Goal: Task Accomplishment & Management: Manage account settings

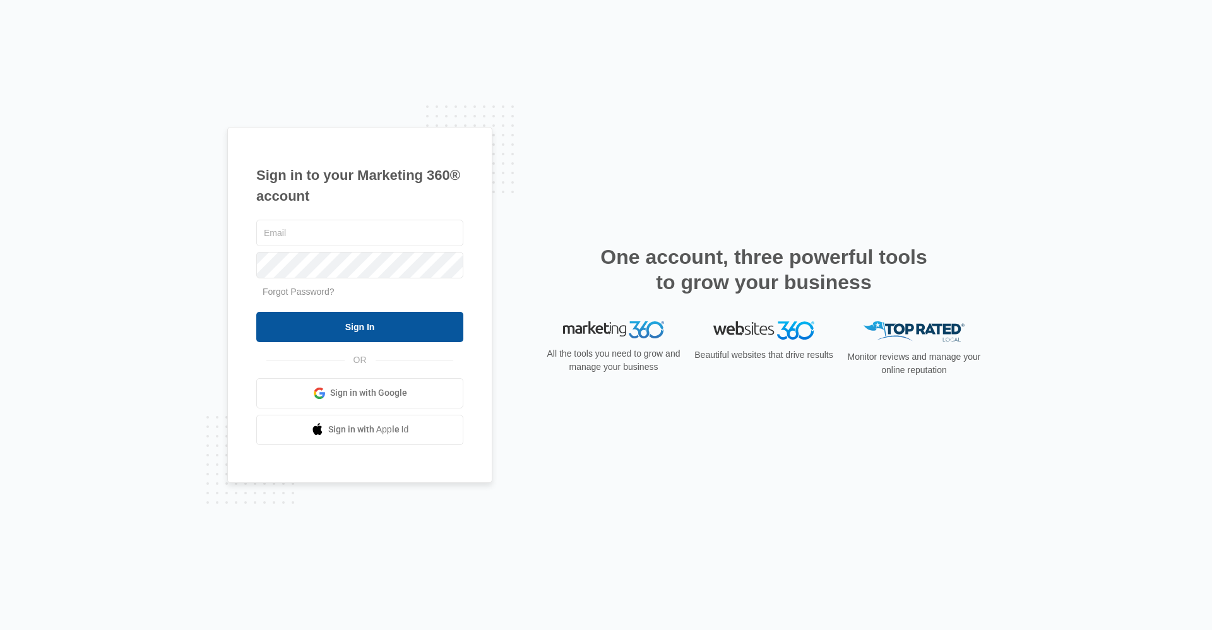
type input "[EMAIL_ADDRESS][DOMAIN_NAME]"
click at [361, 324] on input "Sign In" at bounding box center [359, 327] width 207 height 30
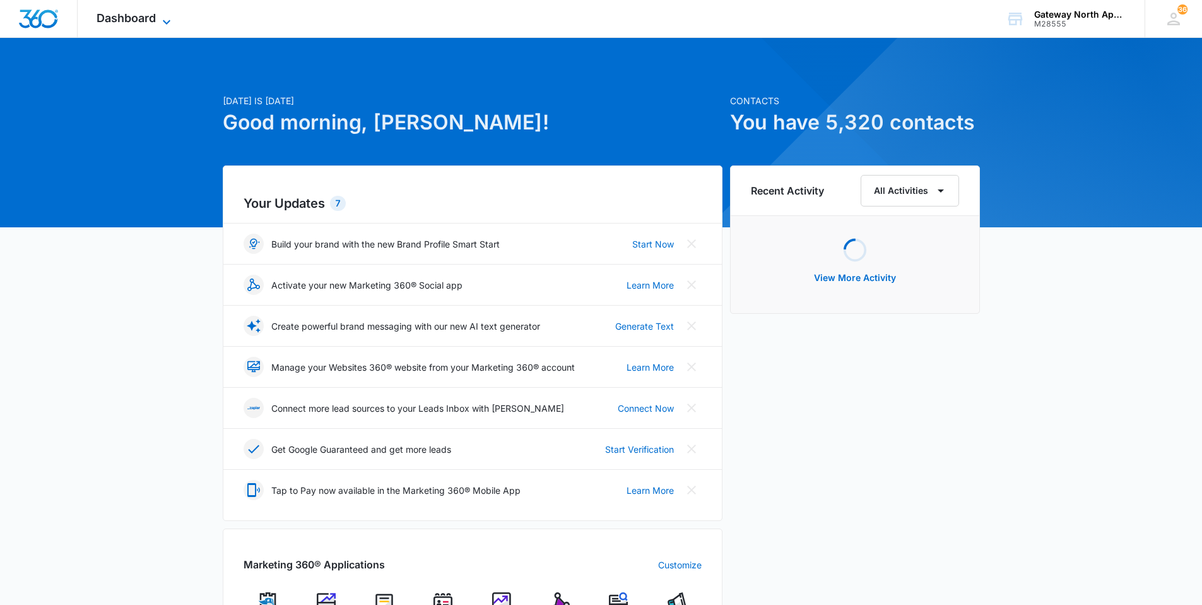
click at [110, 12] on span "Dashboard" at bounding box center [126, 17] width 59 height 13
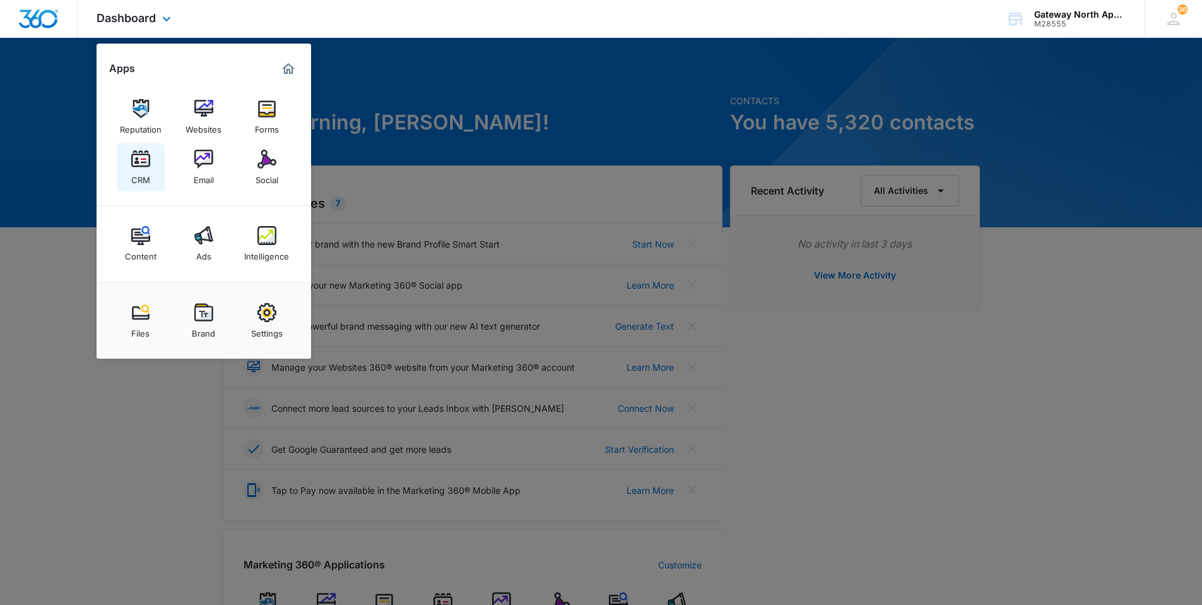
click at [140, 174] on div "CRM" at bounding box center [140, 177] width 19 height 16
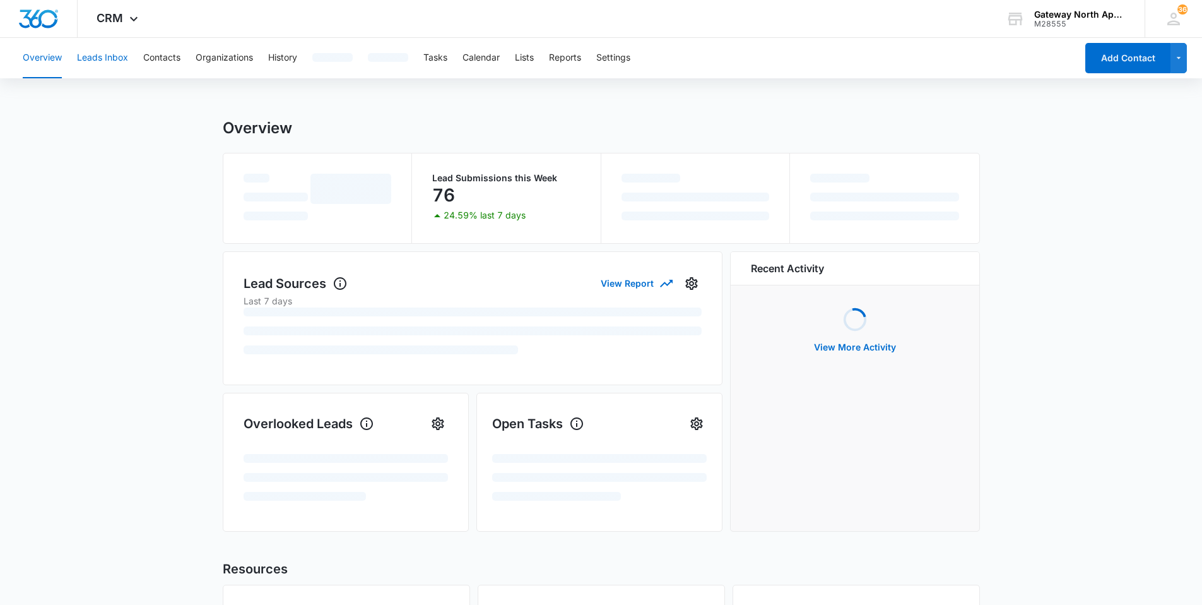
click at [105, 47] on button "Leads Inbox" at bounding box center [102, 58] width 51 height 40
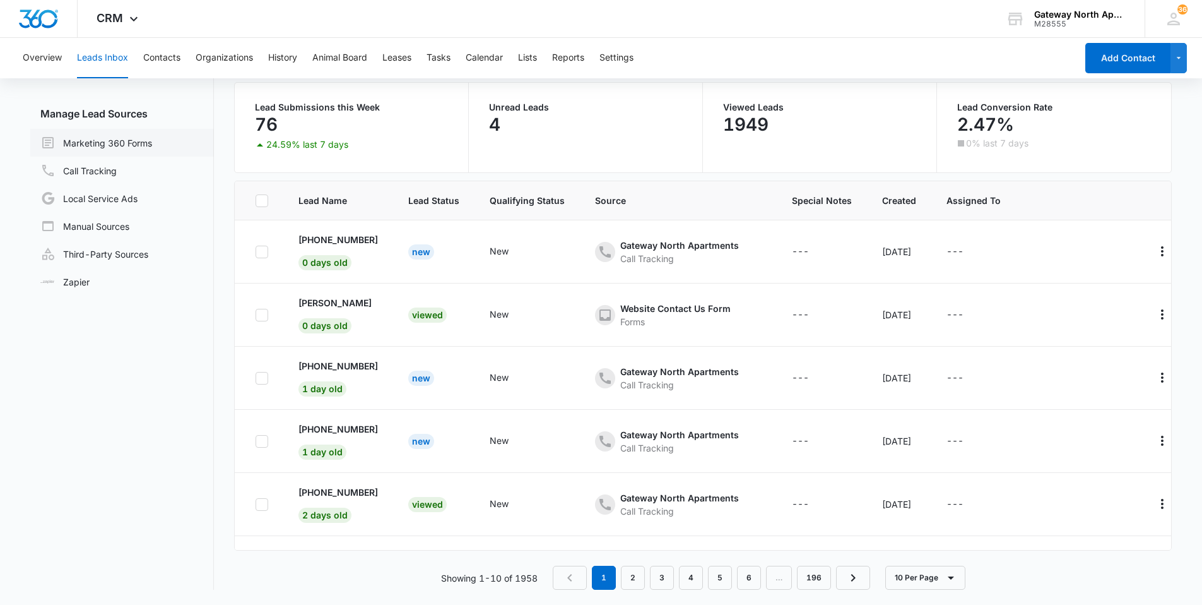
click at [80, 141] on link "Marketing 360 Forms" at bounding box center [96, 142] width 112 height 15
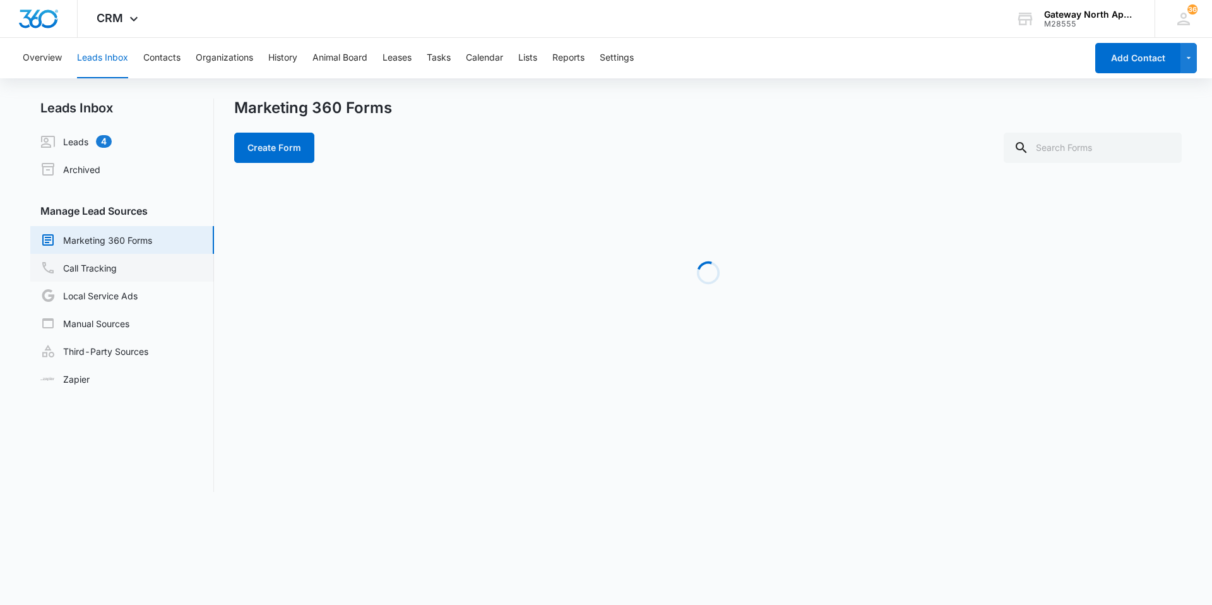
click at [102, 268] on link "Call Tracking" at bounding box center [78, 267] width 76 height 15
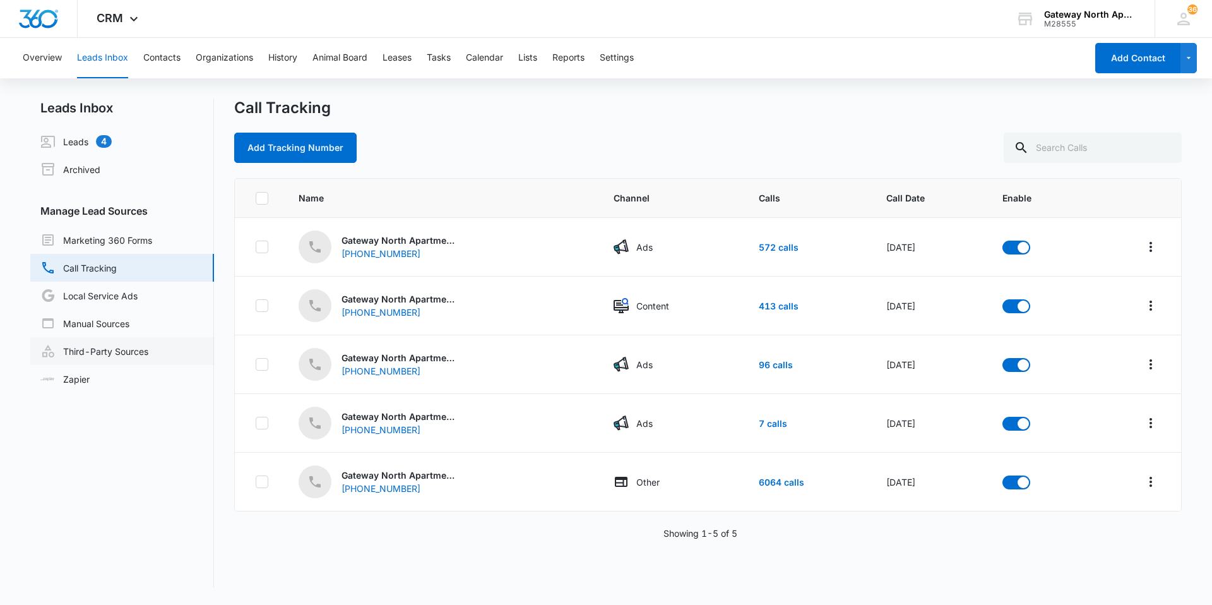
click at [100, 357] on link "Third-Party Sources" at bounding box center [94, 350] width 108 height 15
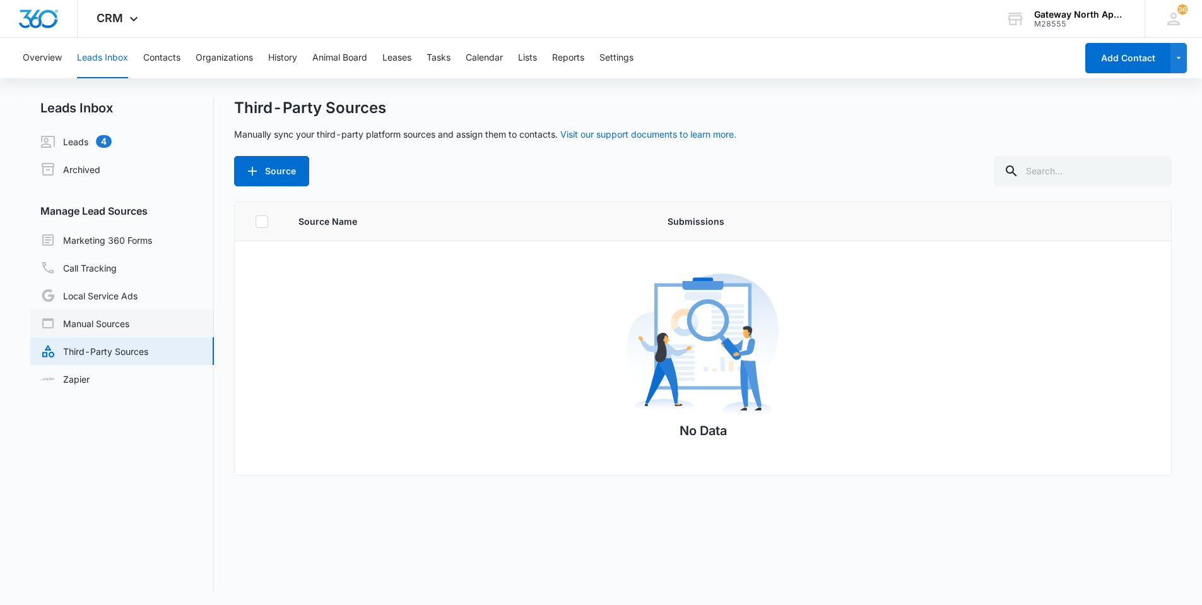
click at [106, 318] on link "Manual Sources" at bounding box center [84, 323] width 89 height 15
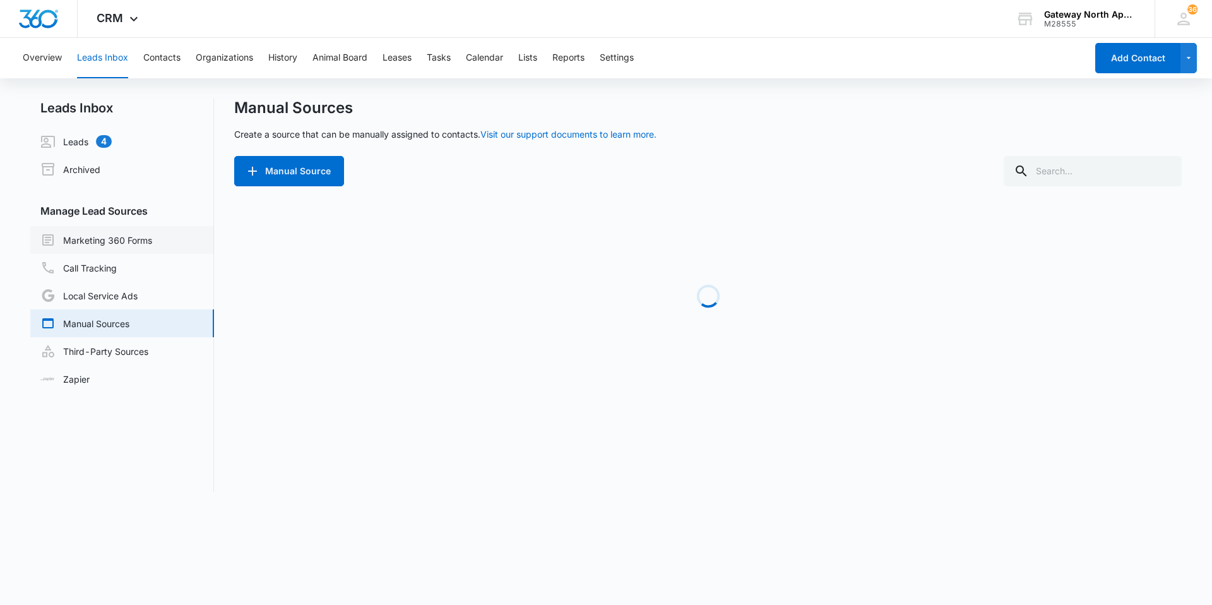
click at [115, 242] on link "Marketing 360 Forms" at bounding box center [96, 239] width 112 height 15
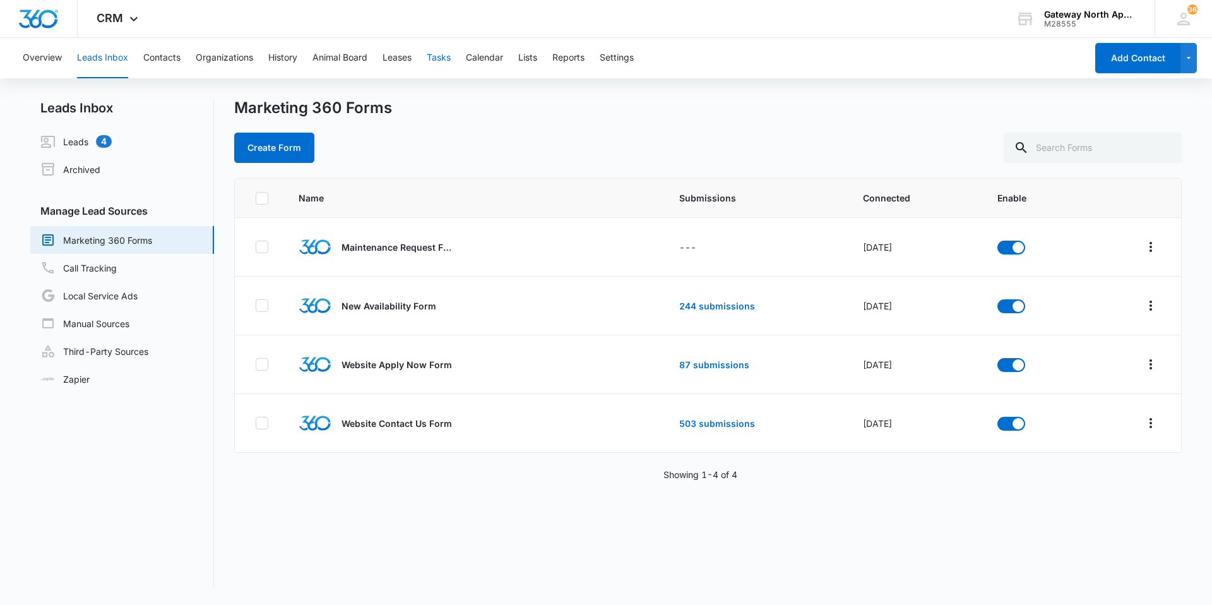
click at [435, 49] on button "Tasks" at bounding box center [439, 58] width 24 height 40
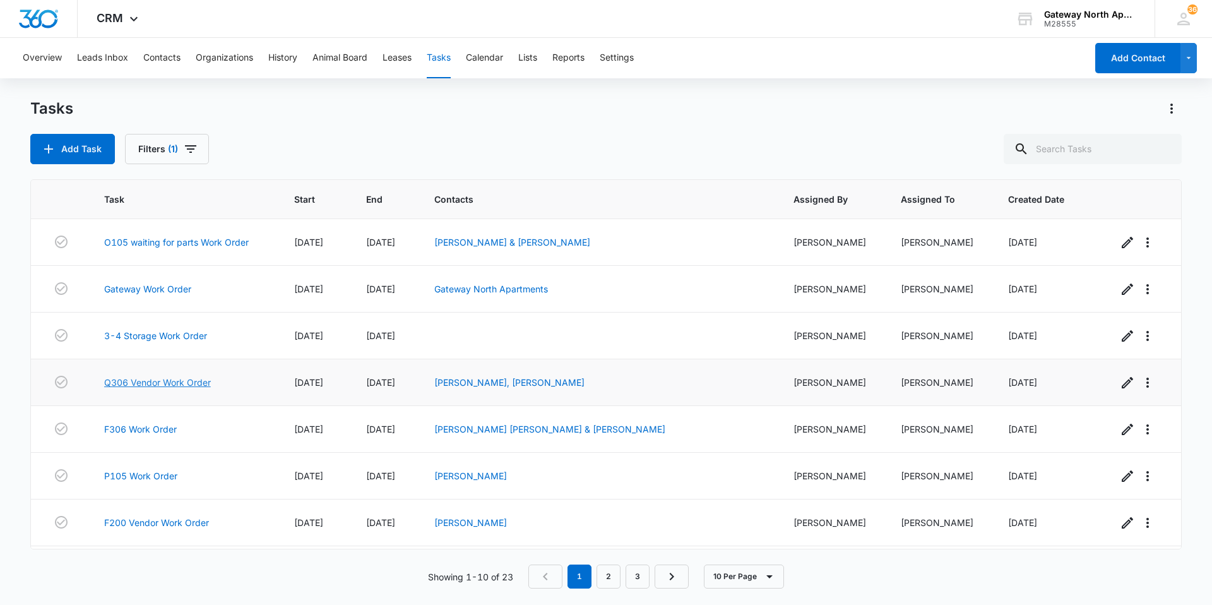
click at [182, 382] on link "Q306 Vendor Work Order" at bounding box center [157, 382] width 107 height 13
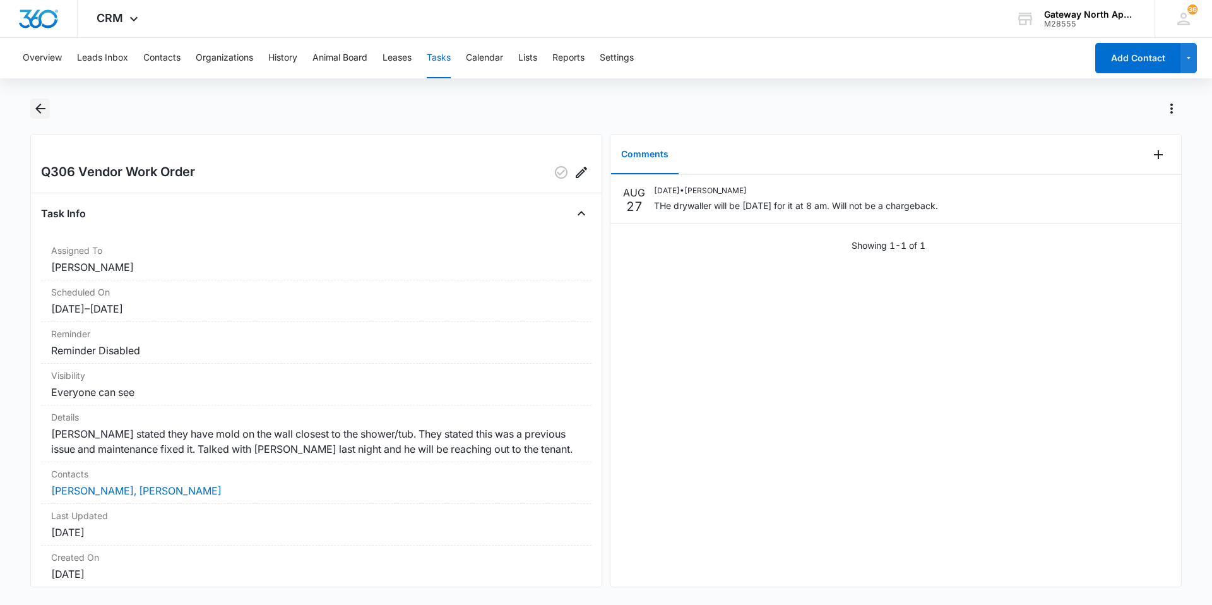
click at [41, 117] on button "Back" at bounding box center [40, 108] width 20 height 20
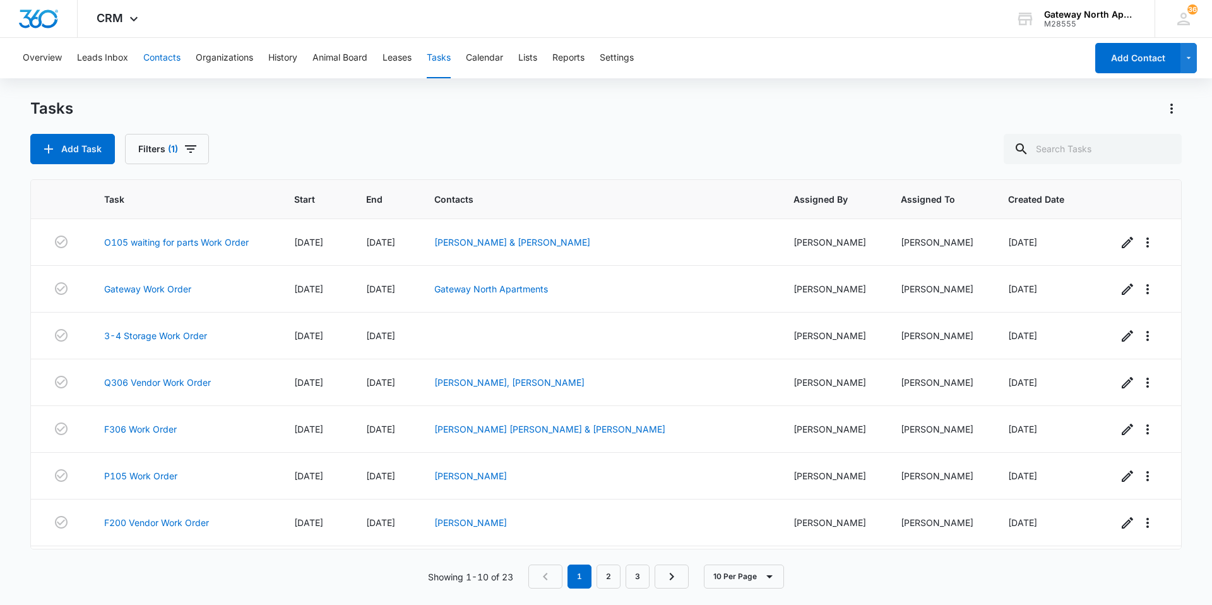
click at [170, 57] on button "Contacts" at bounding box center [161, 58] width 37 height 40
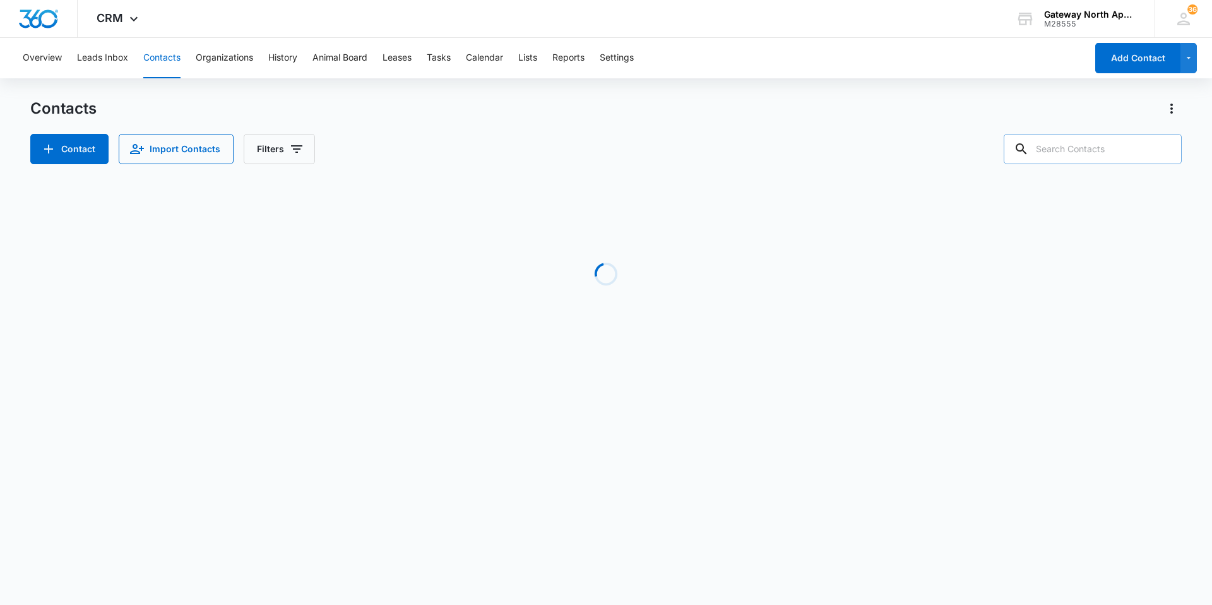
click at [1086, 149] on input "text" at bounding box center [1092, 149] width 178 height 30
type input "q305"
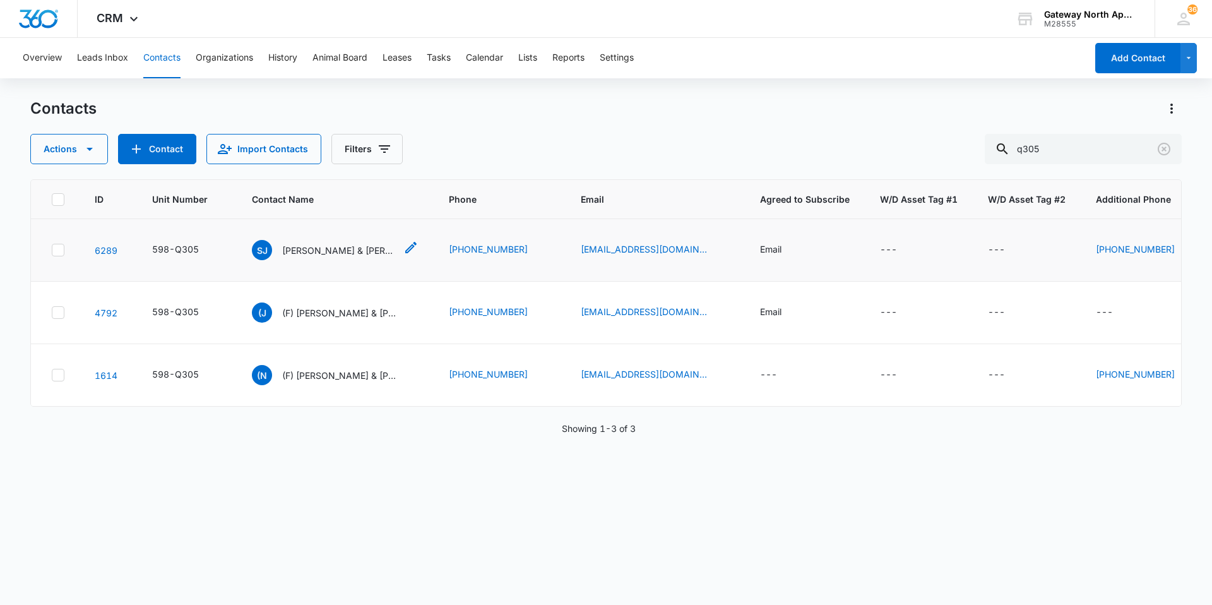
click at [351, 255] on p "Sydni Jacobson & Devin Wright" at bounding box center [339, 250] width 114 height 13
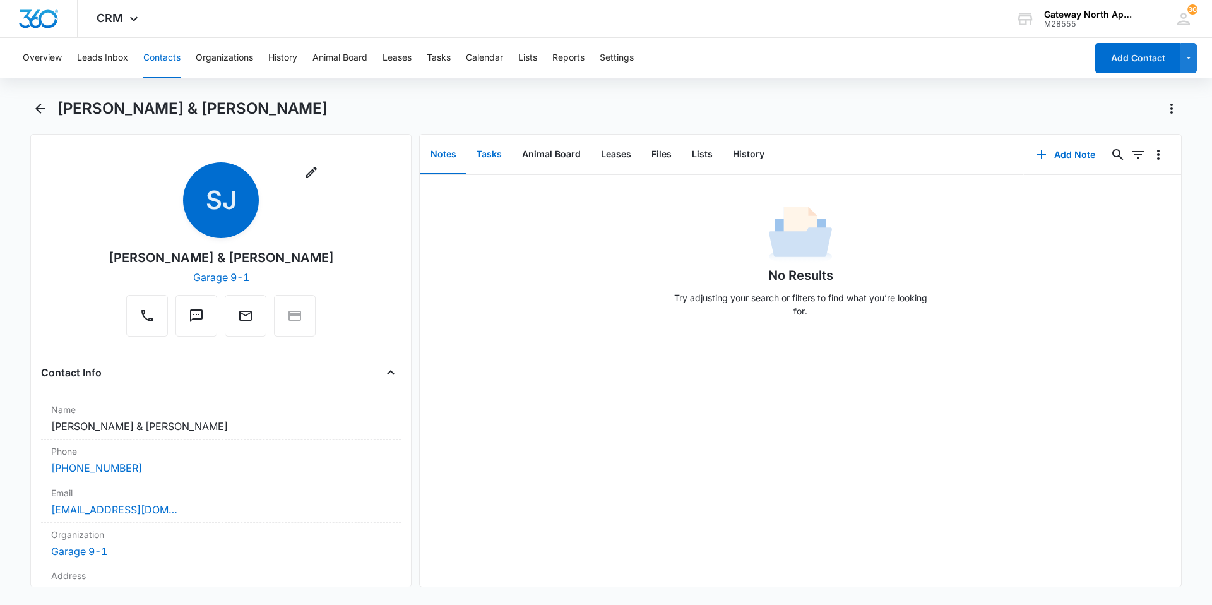
click at [494, 160] on button "Tasks" at bounding box center [488, 154] width 45 height 39
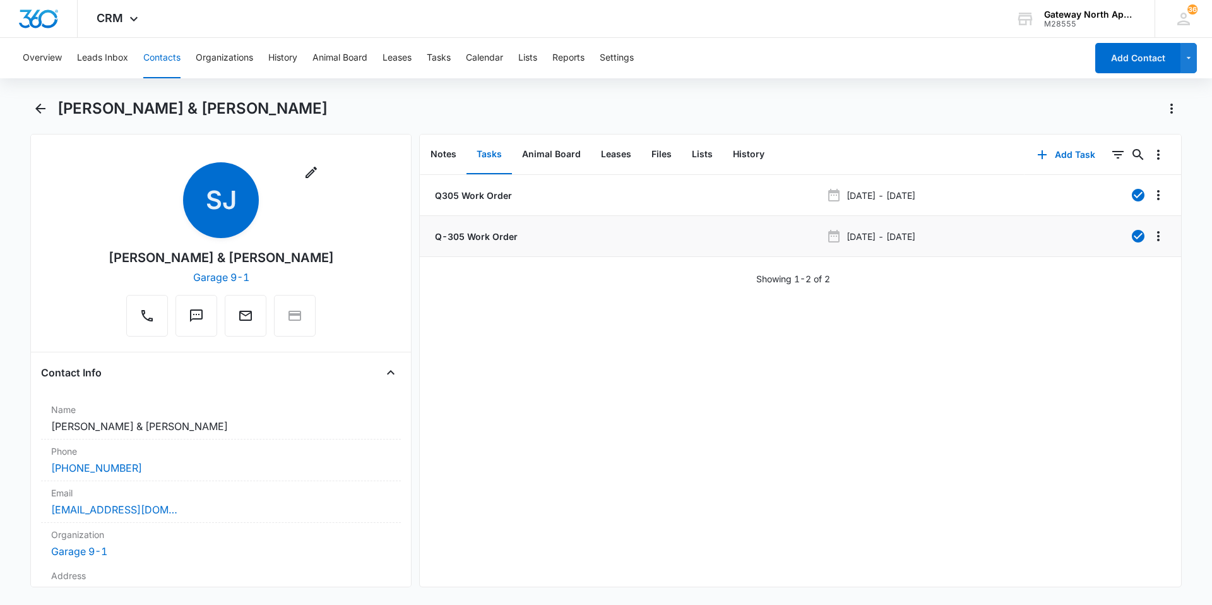
click at [465, 234] on p "Q-305 Work Order" at bounding box center [474, 236] width 85 height 13
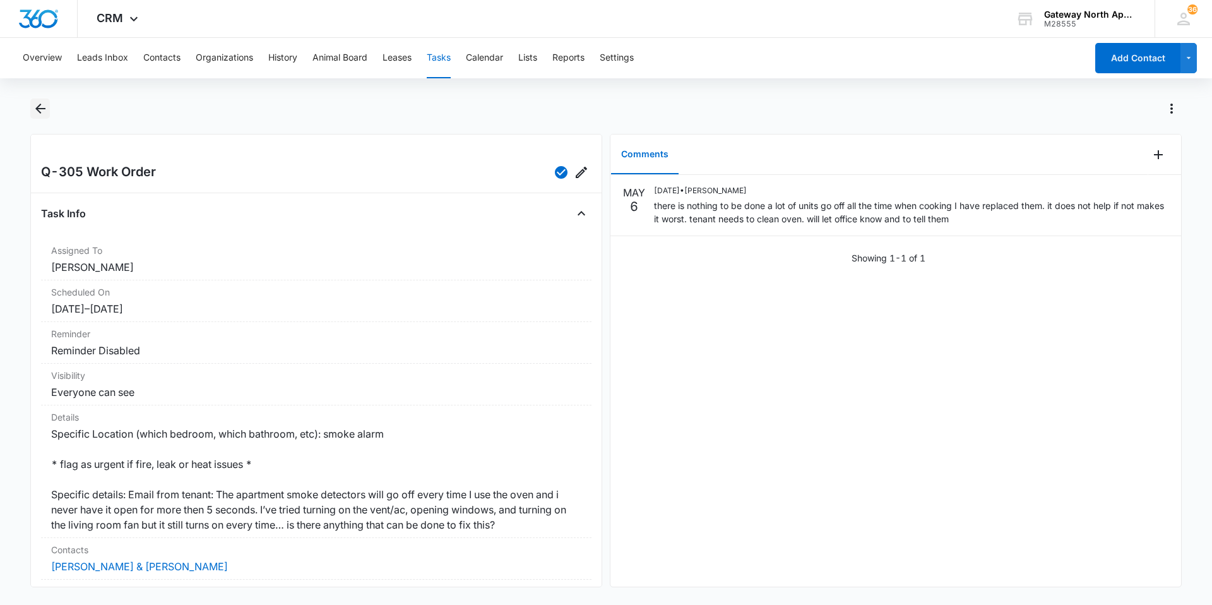
click at [40, 107] on icon "Back" at bounding box center [40, 108] width 15 height 15
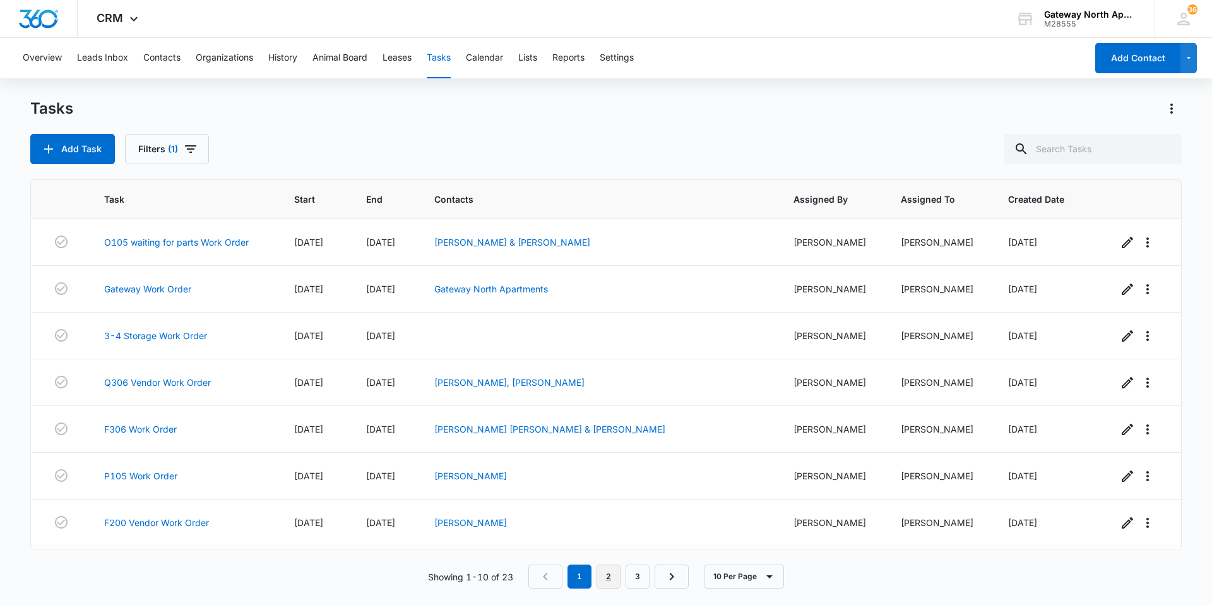
click at [602, 572] on link "2" at bounding box center [608, 576] width 24 height 24
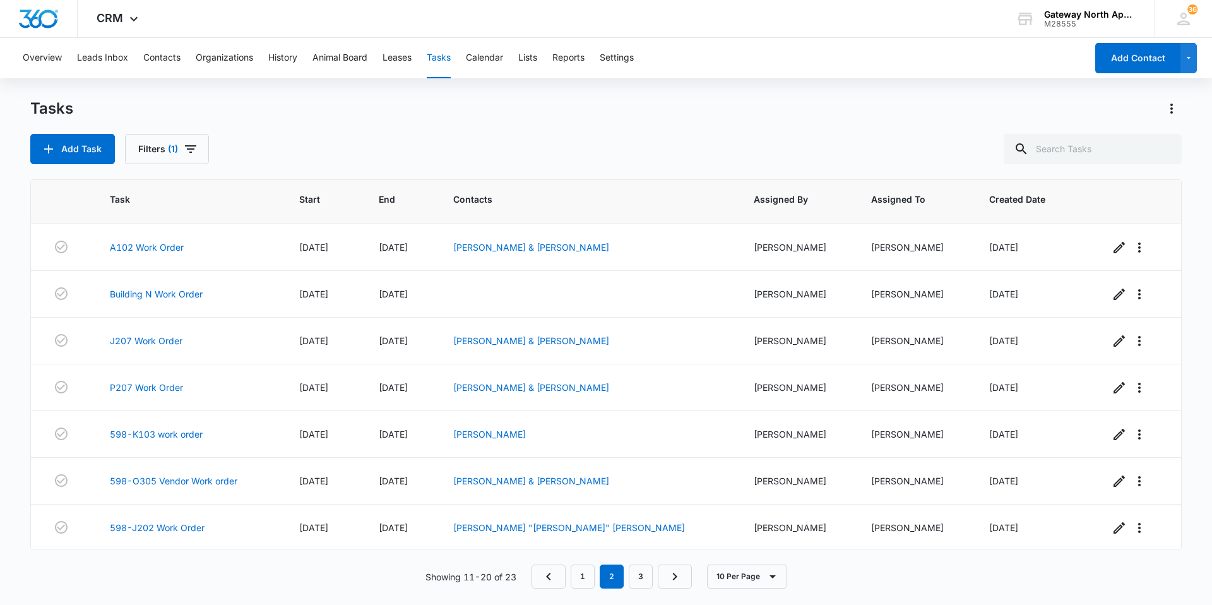
scroll to position [137, 0]
click at [190, 482] on link "598-O305 Vendor Work order" at bounding box center [173, 478] width 127 height 13
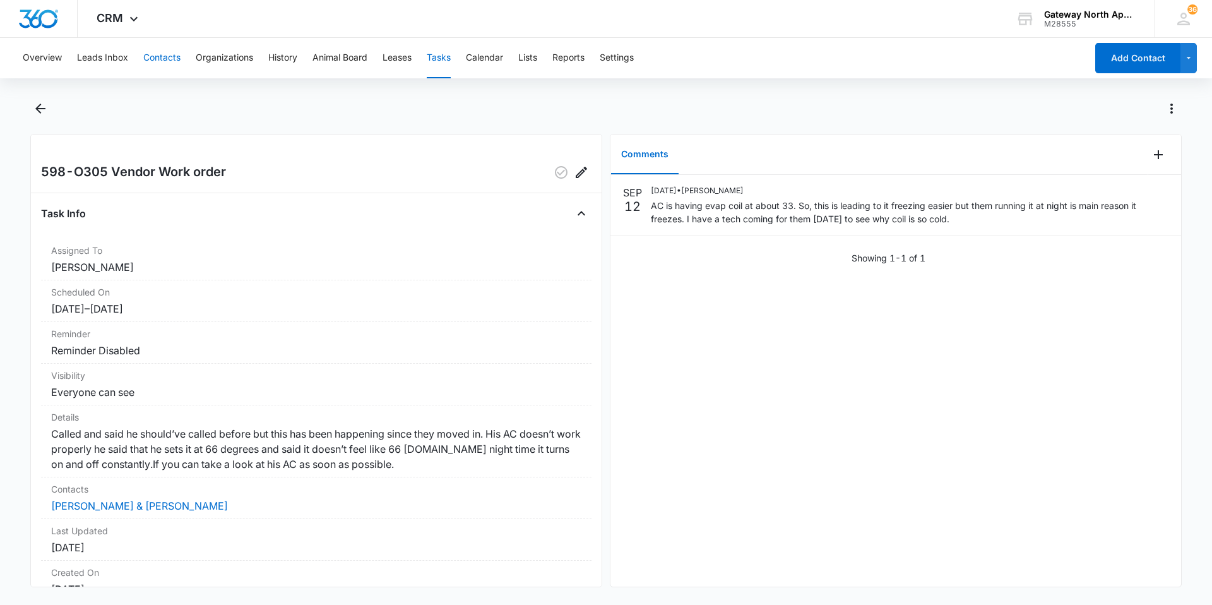
click at [150, 56] on button "Contacts" at bounding box center [161, 58] width 37 height 40
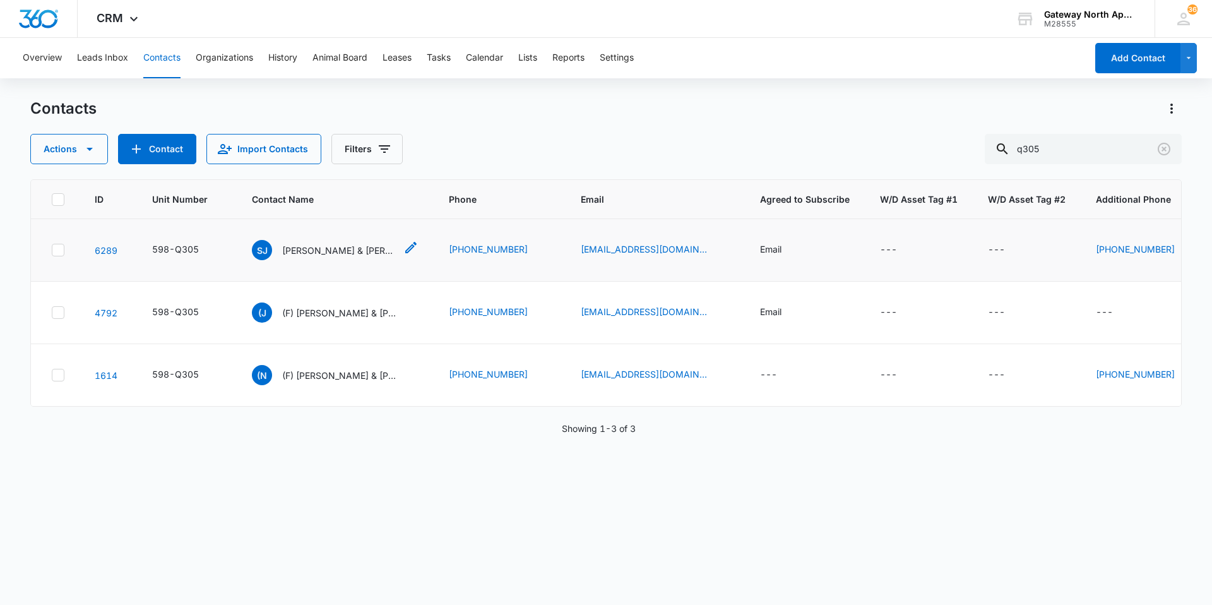
click at [337, 244] on p "[PERSON_NAME] & [PERSON_NAME]" at bounding box center [339, 250] width 114 height 13
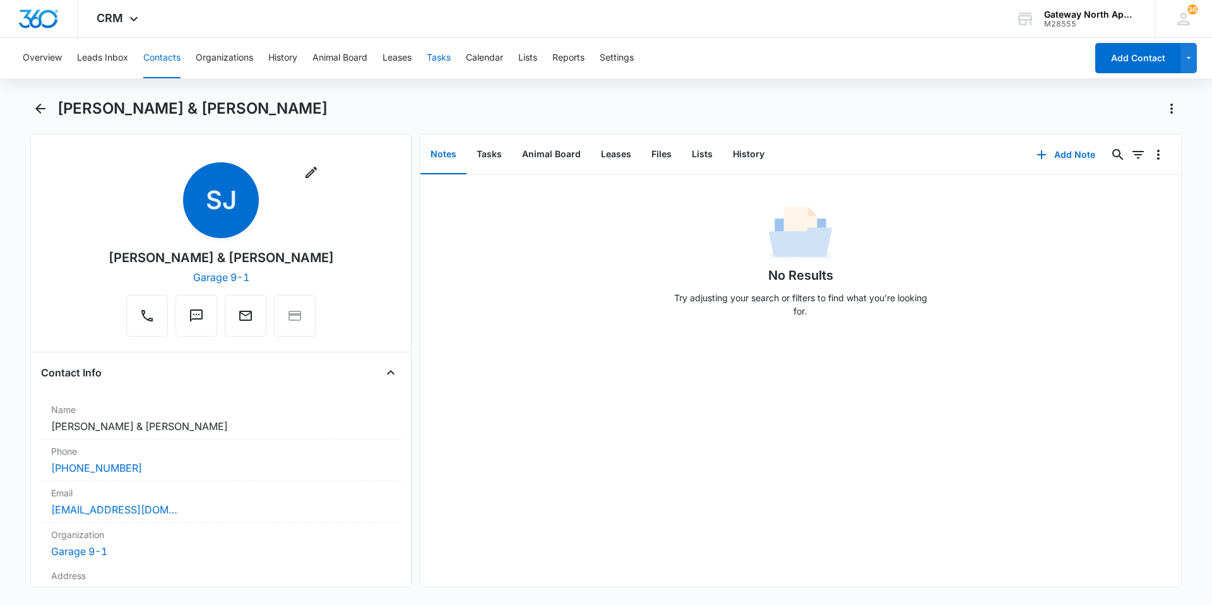
click at [446, 64] on button "Tasks" at bounding box center [439, 58] width 24 height 40
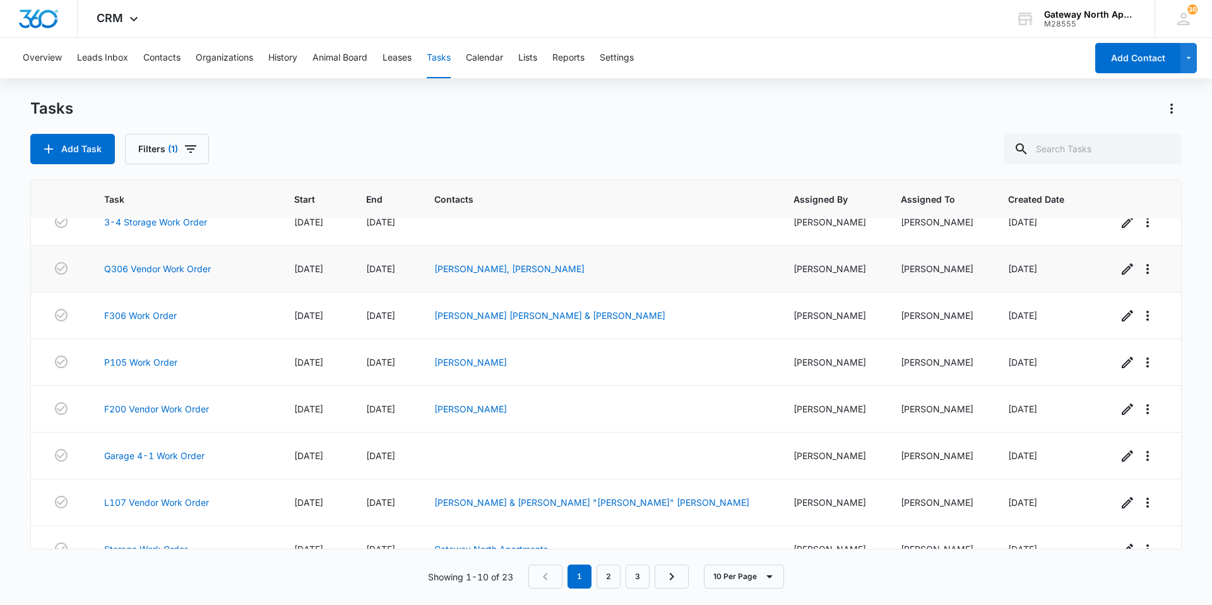
scroll to position [137, 0]
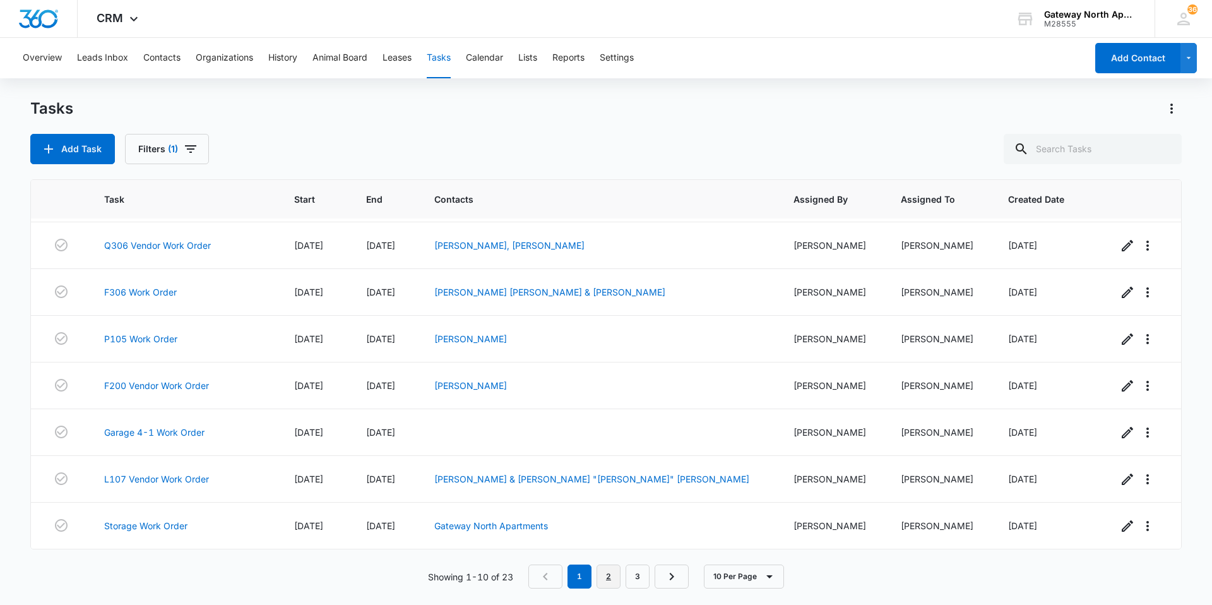
click at [598, 574] on link "2" at bounding box center [608, 576] width 24 height 24
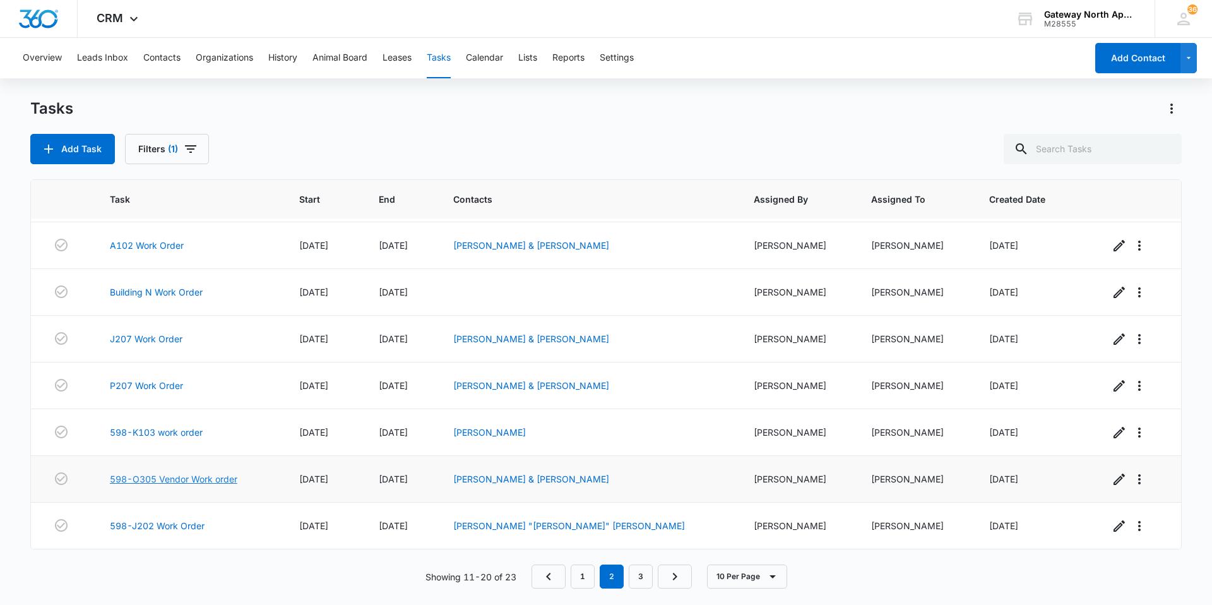
click at [181, 475] on link "598-O305 Vendor Work order" at bounding box center [173, 478] width 127 height 13
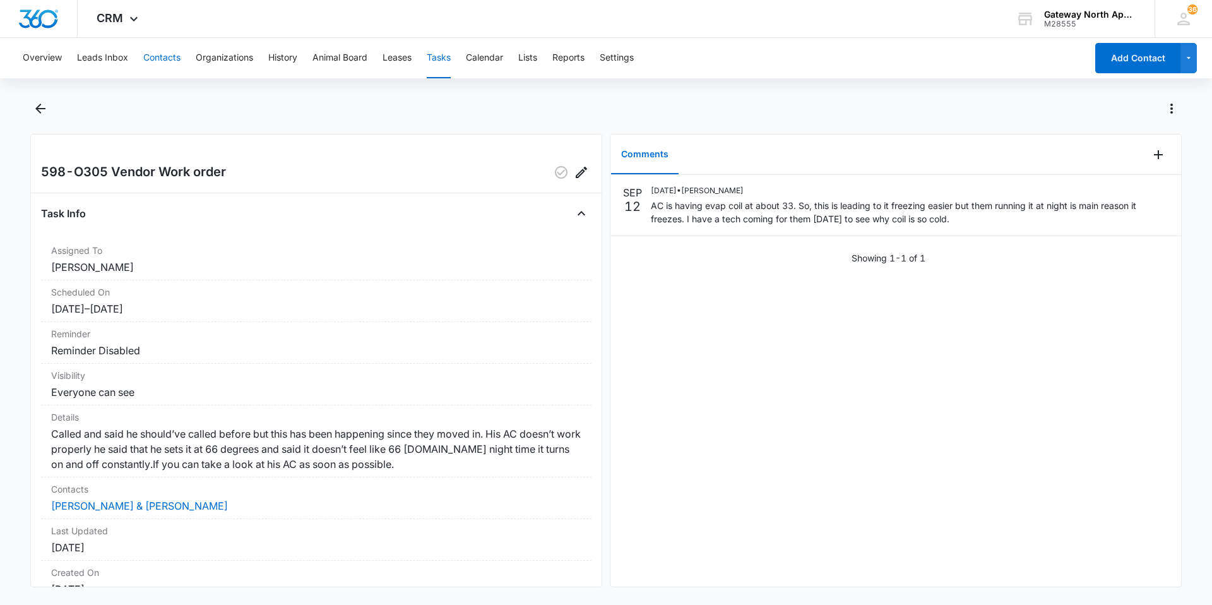
click at [170, 61] on button "Contacts" at bounding box center [161, 58] width 37 height 40
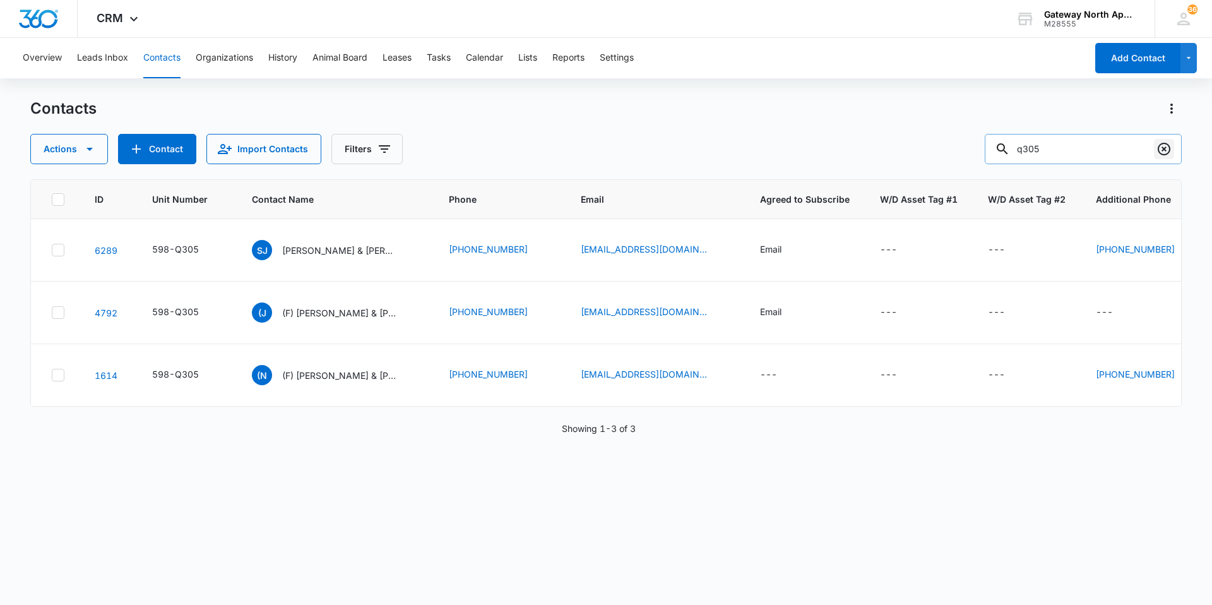
click at [1161, 148] on icon "Clear" at bounding box center [1163, 148] width 15 height 15
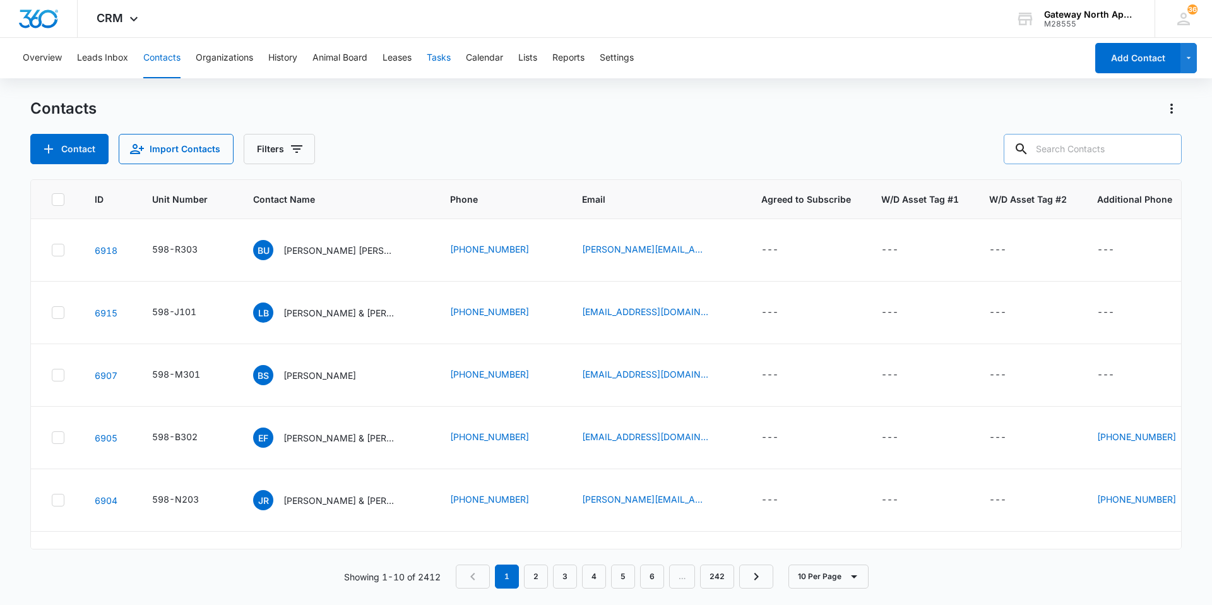
click at [451, 56] on button "Tasks" at bounding box center [439, 58] width 24 height 40
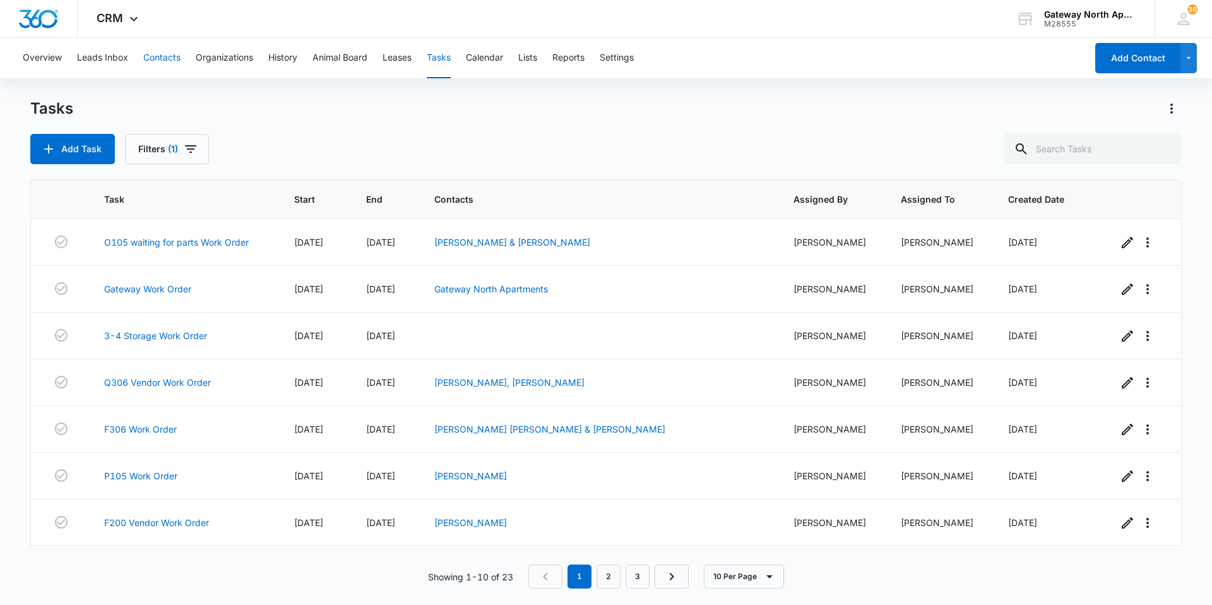
click at [163, 52] on button "Contacts" at bounding box center [161, 58] width 37 height 40
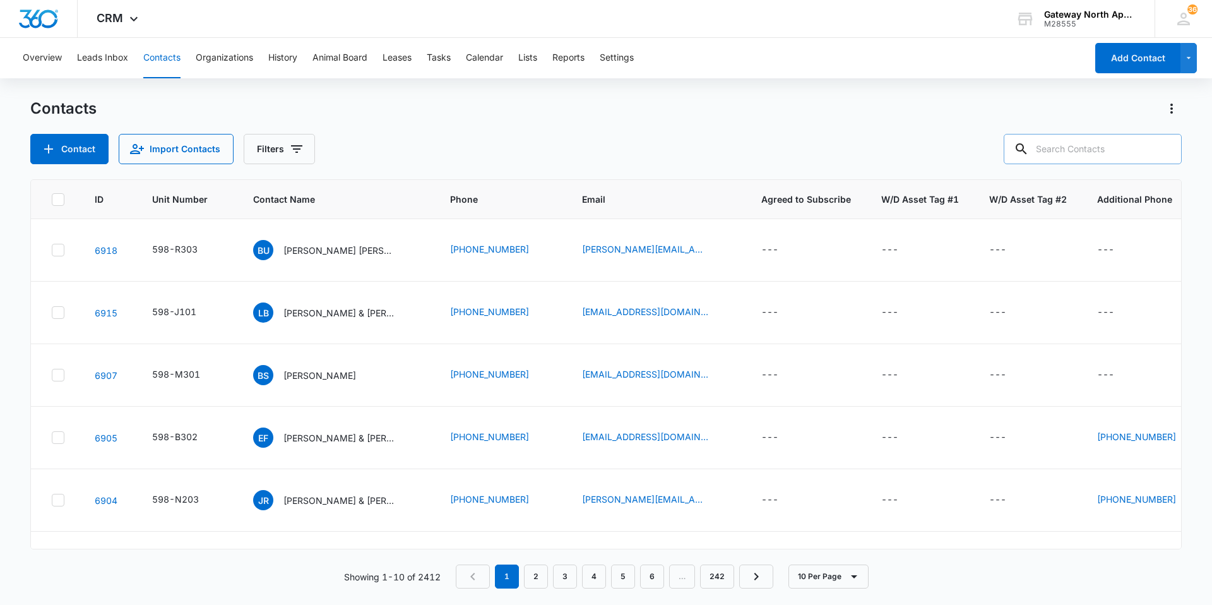
click at [1069, 157] on input "text" at bounding box center [1092, 149] width 178 height 30
type input "o"
click at [157, 54] on button "Contacts" at bounding box center [161, 58] width 37 height 40
click at [1082, 146] on input "text" at bounding box center [1092, 149] width 178 height 30
click at [172, 57] on button "Contacts" at bounding box center [161, 58] width 37 height 40
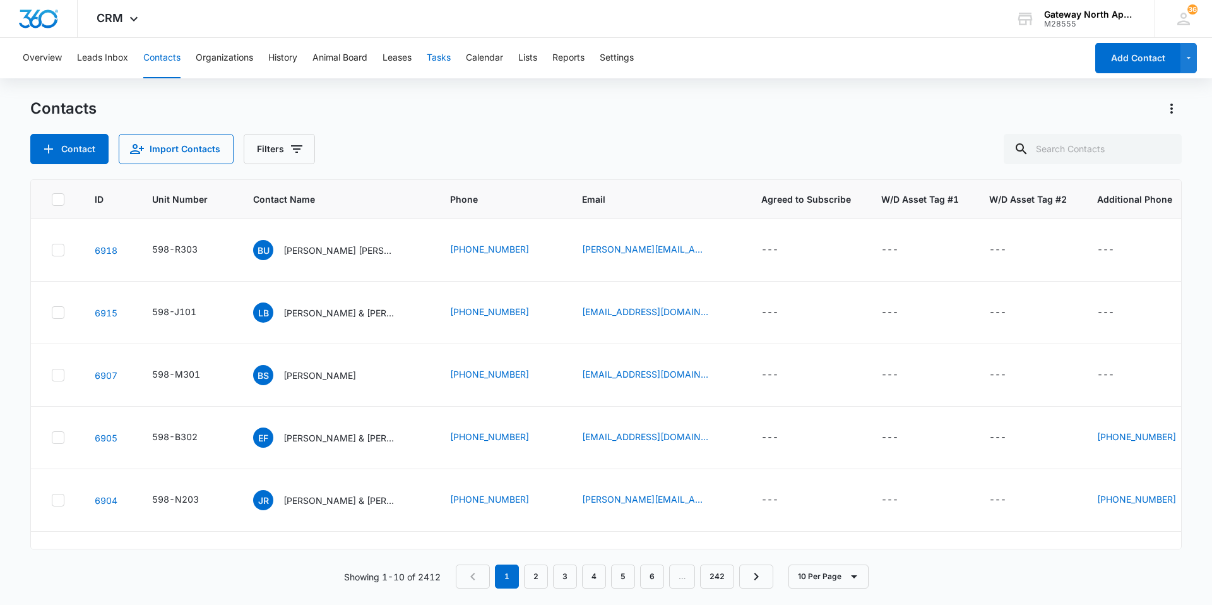
click at [444, 58] on button "Tasks" at bounding box center [439, 58] width 24 height 40
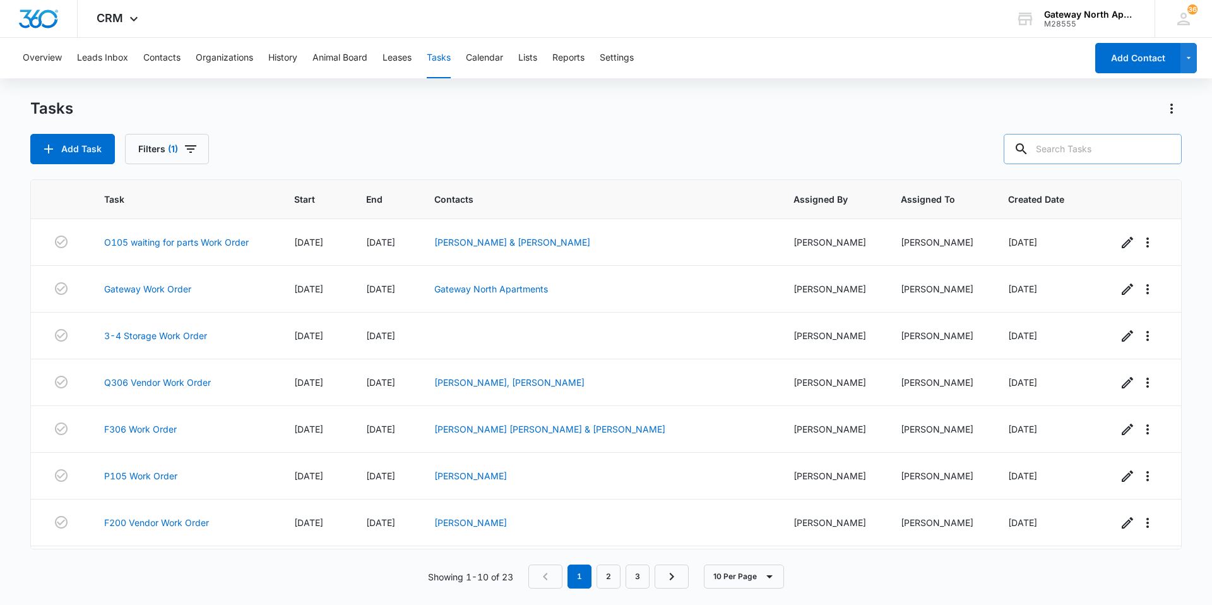
click at [1080, 150] on input "text" at bounding box center [1092, 149] width 178 height 30
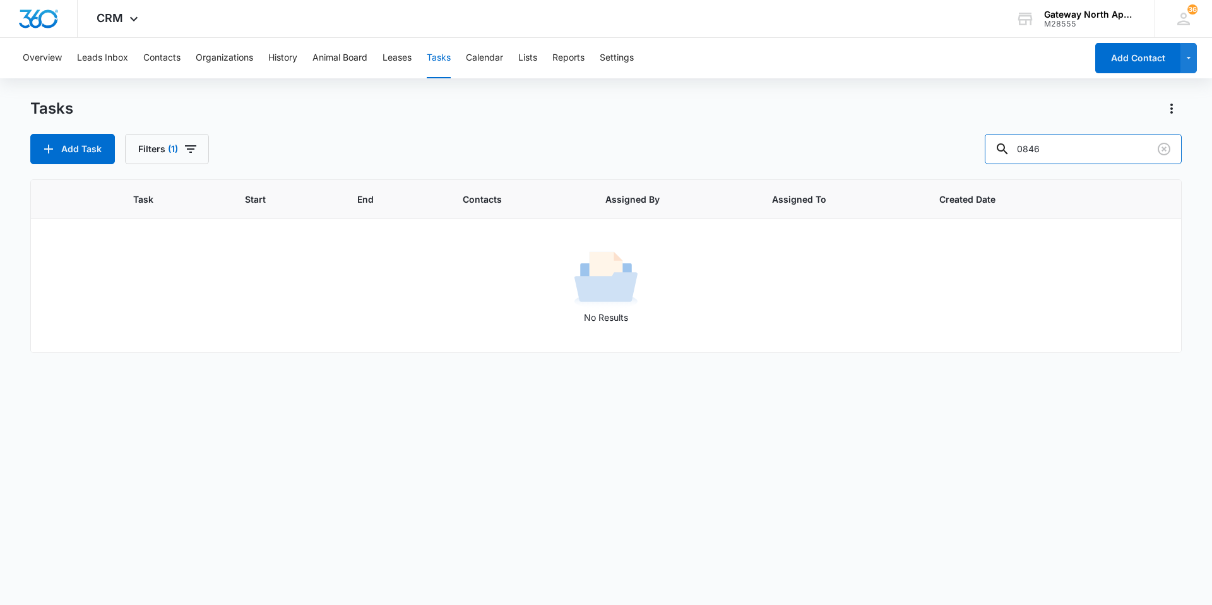
drag, startPoint x: 1070, startPoint y: 155, endPoint x: 964, endPoint y: 153, distance: 106.0
click at [964, 153] on div "Add Task Filters (1) 0846" at bounding box center [605, 149] width 1151 height 30
type input "log-587"
click at [1168, 155] on icon "Clear" at bounding box center [1163, 148] width 15 height 15
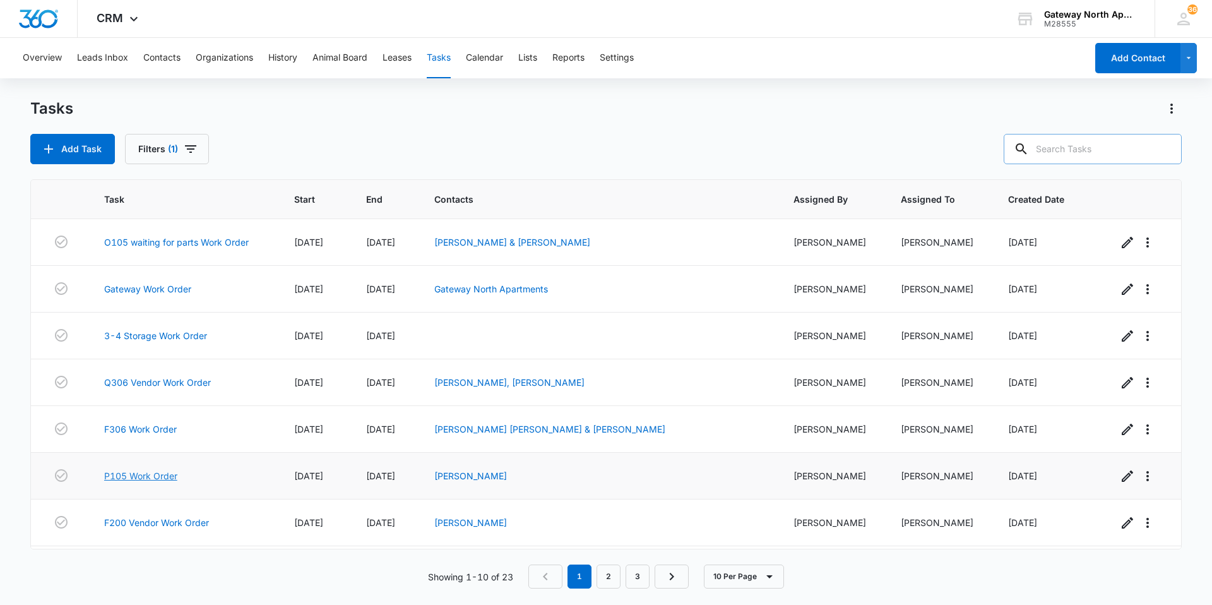
click at [156, 471] on link "P105 Work Order" at bounding box center [140, 475] width 73 height 13
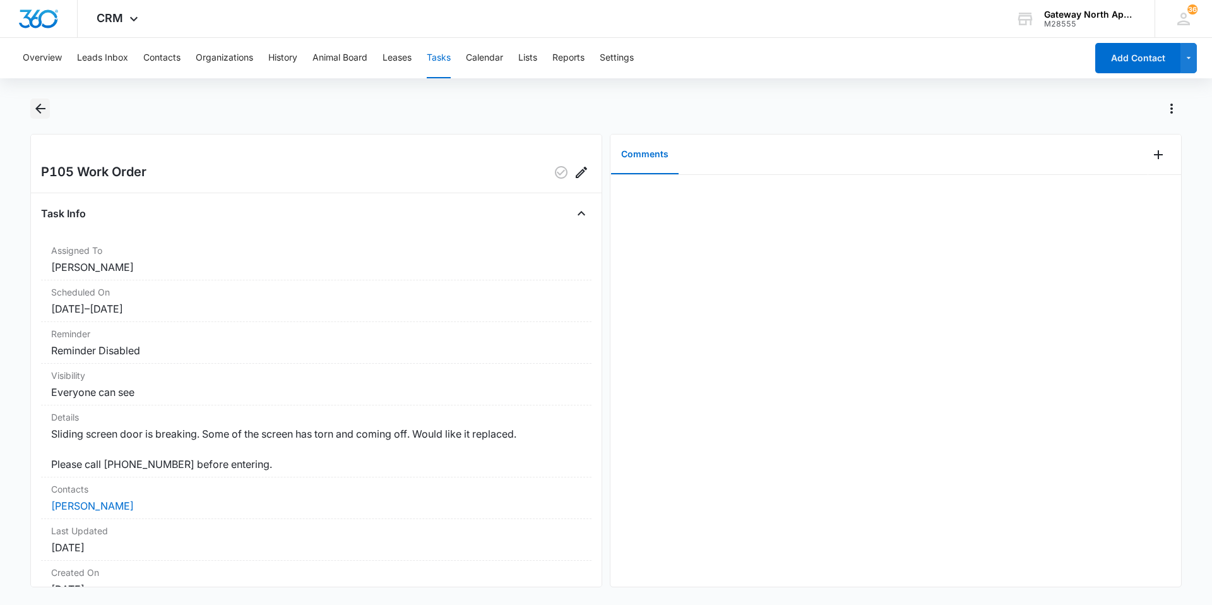
click at [40, 107] on icon "Back" at bounding box center [40, 108] width 15 height 15
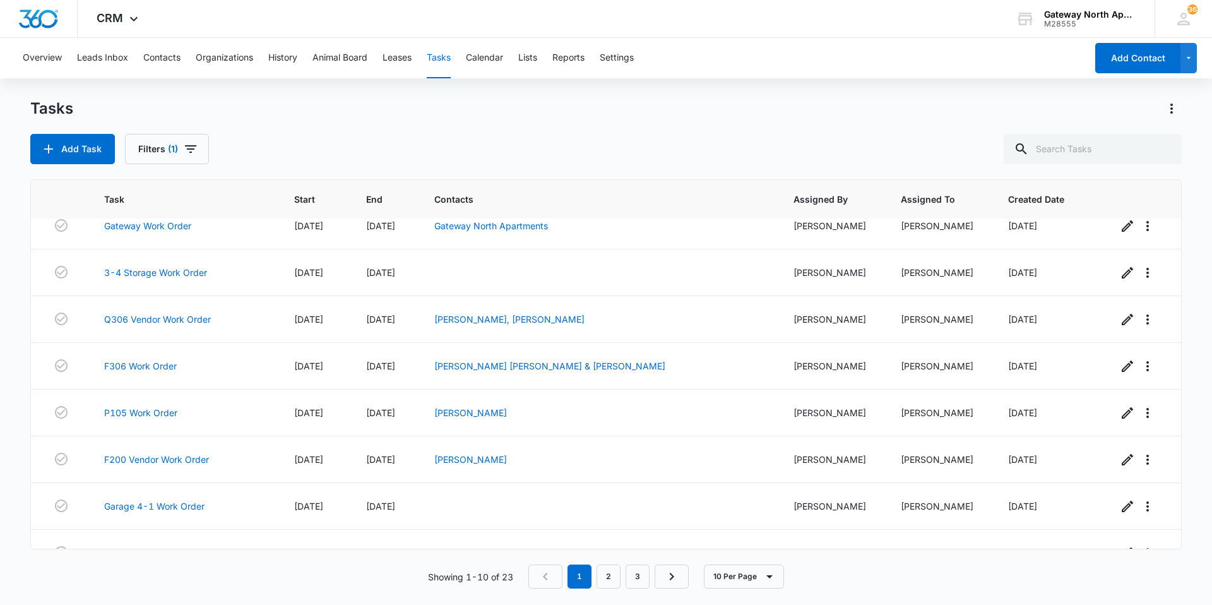
scroll to position [126, 0]
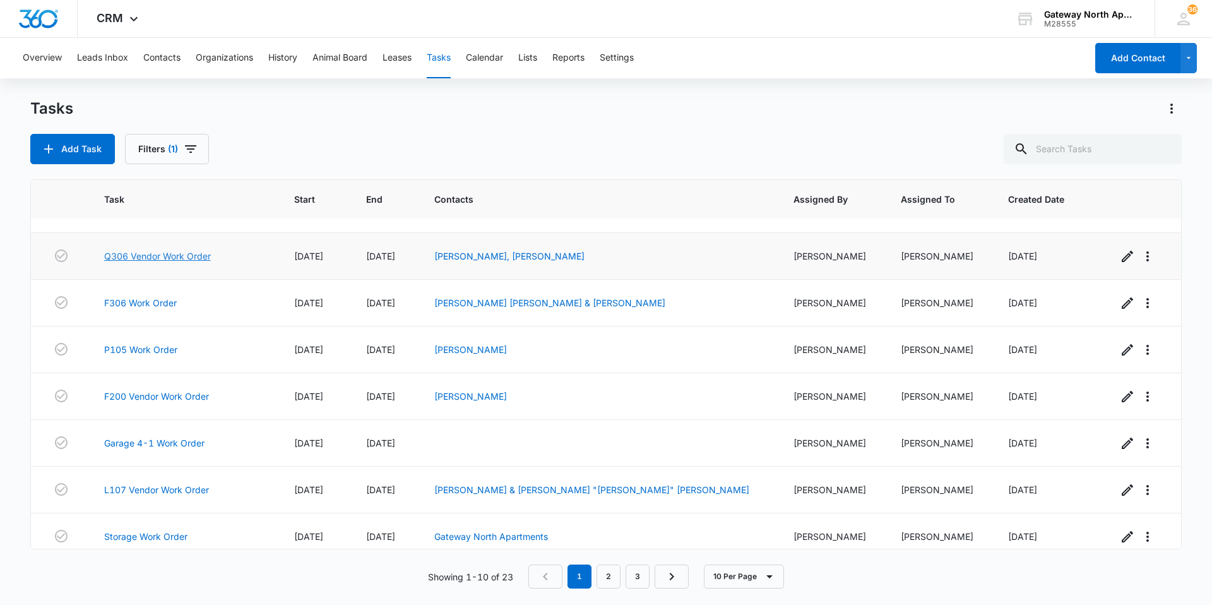
click at [172, 261] on link "Q306 Vendor Work Order" at bounding box center [157, 255] width 107 height 13
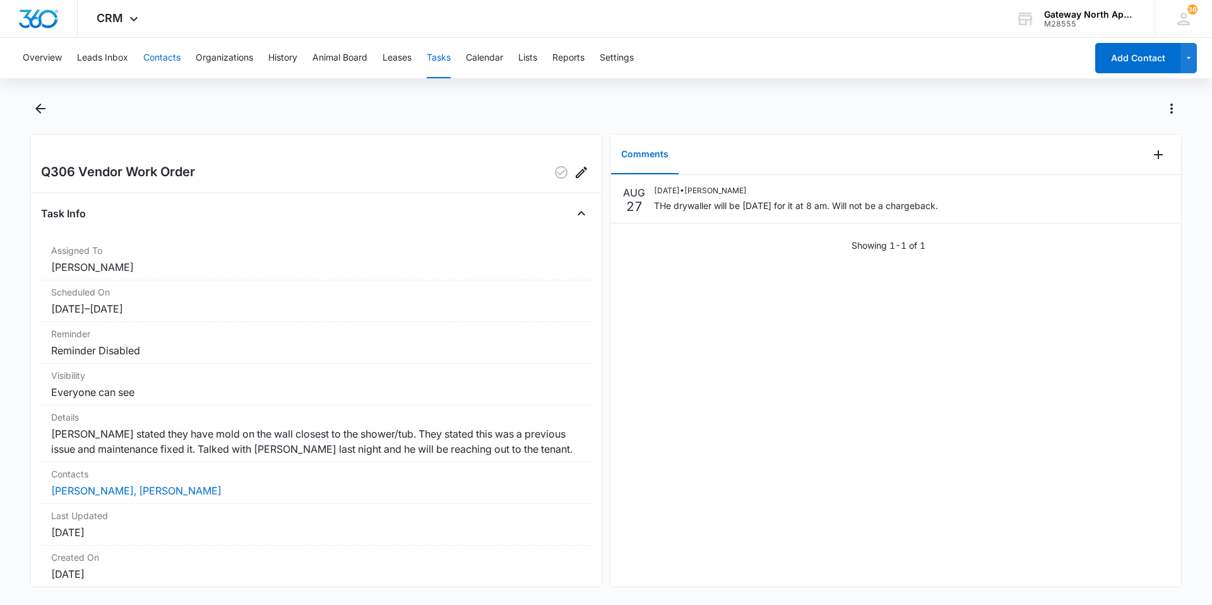
click at [172, 59] on button "Contacts" at bounding box center [161, 58] width 37 height 40
